Goal: Task Accomplishment & Management: Complete application form

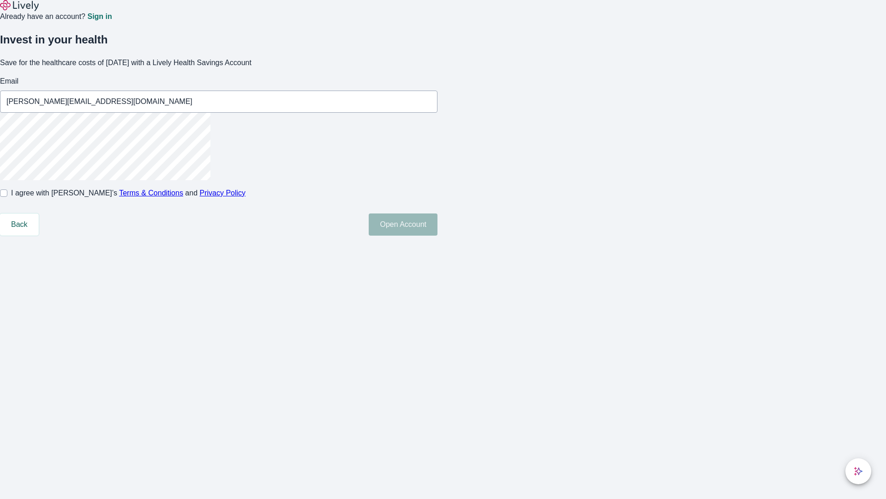
click at [7, 197] on input "I agree with Lively’s Terms & Conditions and Privacy Policy" at bounding box center [3, 192] width 7 height 7
checkbox input "true"
click at [438, 235] on button "Open Account" at bounding box center [403, 224] width 69 height 22
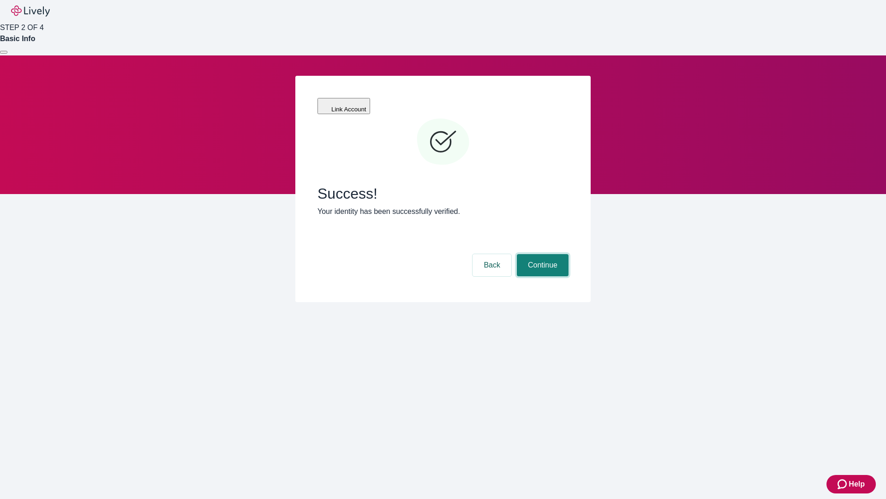
click at [541, 254] on button "Continue" at bounding box center [543, 265] width 52 height 22
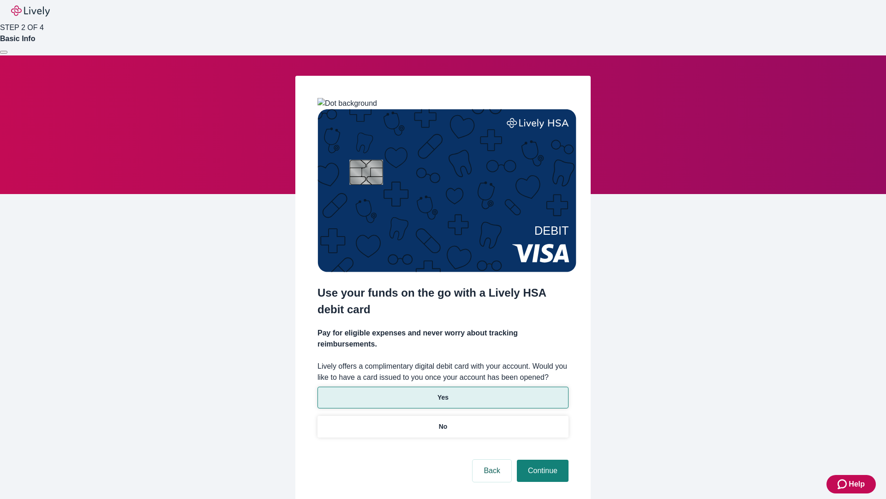
click at [443, 392] on p "Yes" at bounding box center [443, 397] width 11 height 10
click at [541, 459] on button "Continue" at bounding box center [543, 470] width 52 height 22
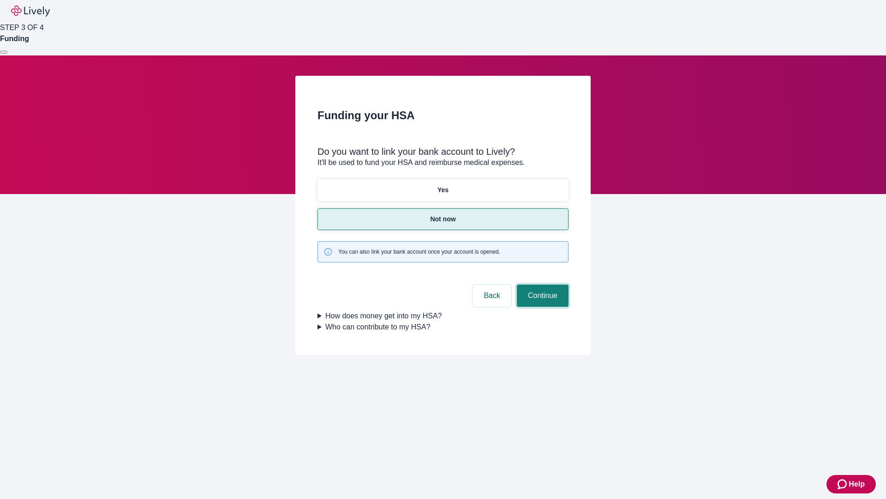
click at [541, 284] on button "Continue" at bounding box center [543, 295] width 52 height 22
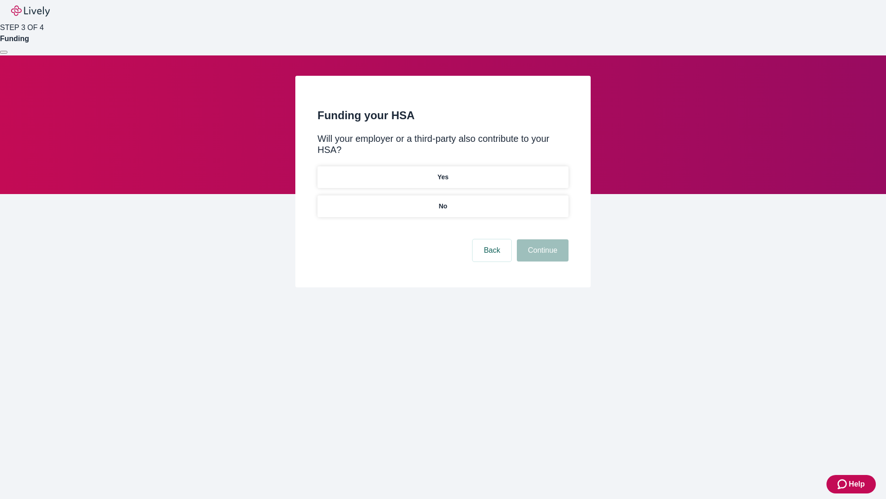
click at [443, 201] on p "No" at bounding box center [443, 206] width 9 height 10
click at [541, 239] on button "Continue" at bounding box center [543, 250] width 52 height 22
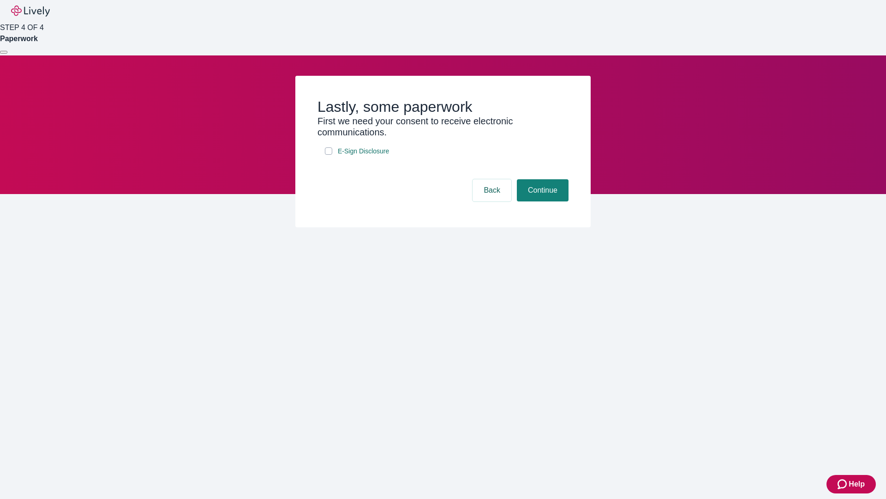
click at [329, 155] on input "E-Sign Disclosure" at bounding box center [328, 150] width 7 height 7
checkbox input "true"
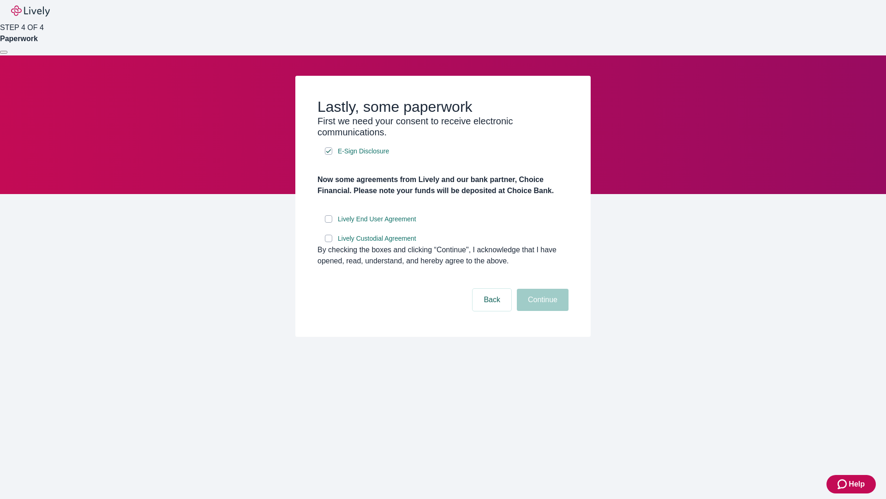
click at [329, 222] on input "Lively End User Agreement" at bounding box center [328, 218] width 7 height 7
checkbox input "true"
click at [329, 242] on input "Lively Custodial Agreement" at bounding box center [328, 237] width 7 height 7
checkbox input "true"
click at [541, 311] on button "Continue" at bounding box center [543, 299] width 52 height 22
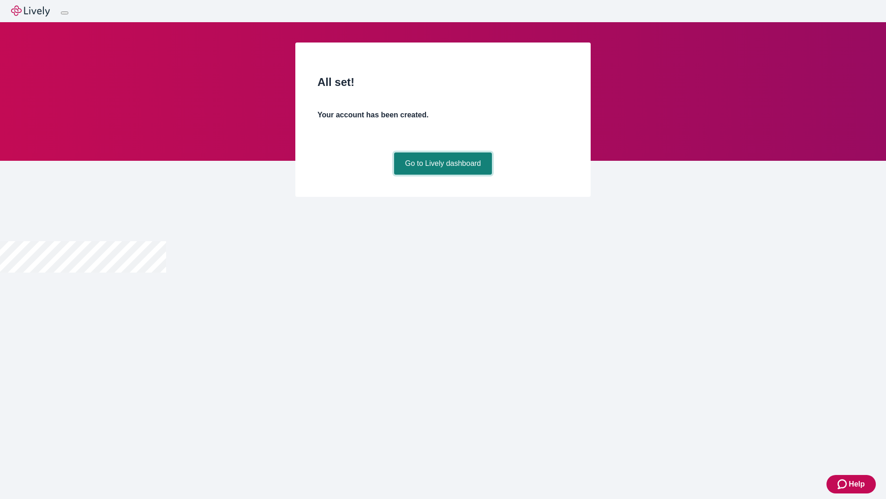
click at [443, 174] on link "Go to Lively dashboard" at bounding box center [443, 163] width 98 height 22
